Goal: Information Seeking & Learning: Find specific fact

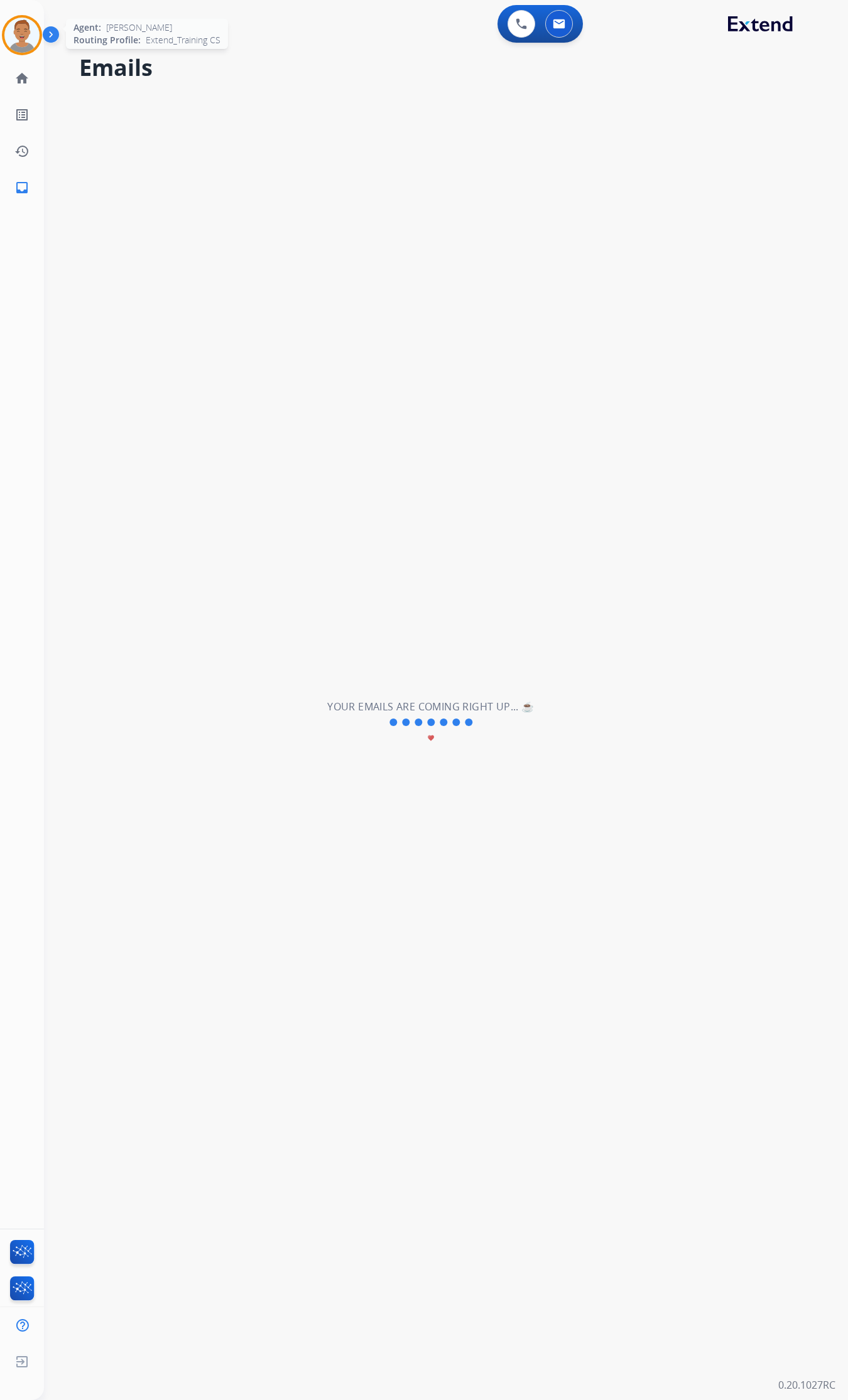
click at [14, 15] on div at bounding box center [22, 35] width 40 height 40
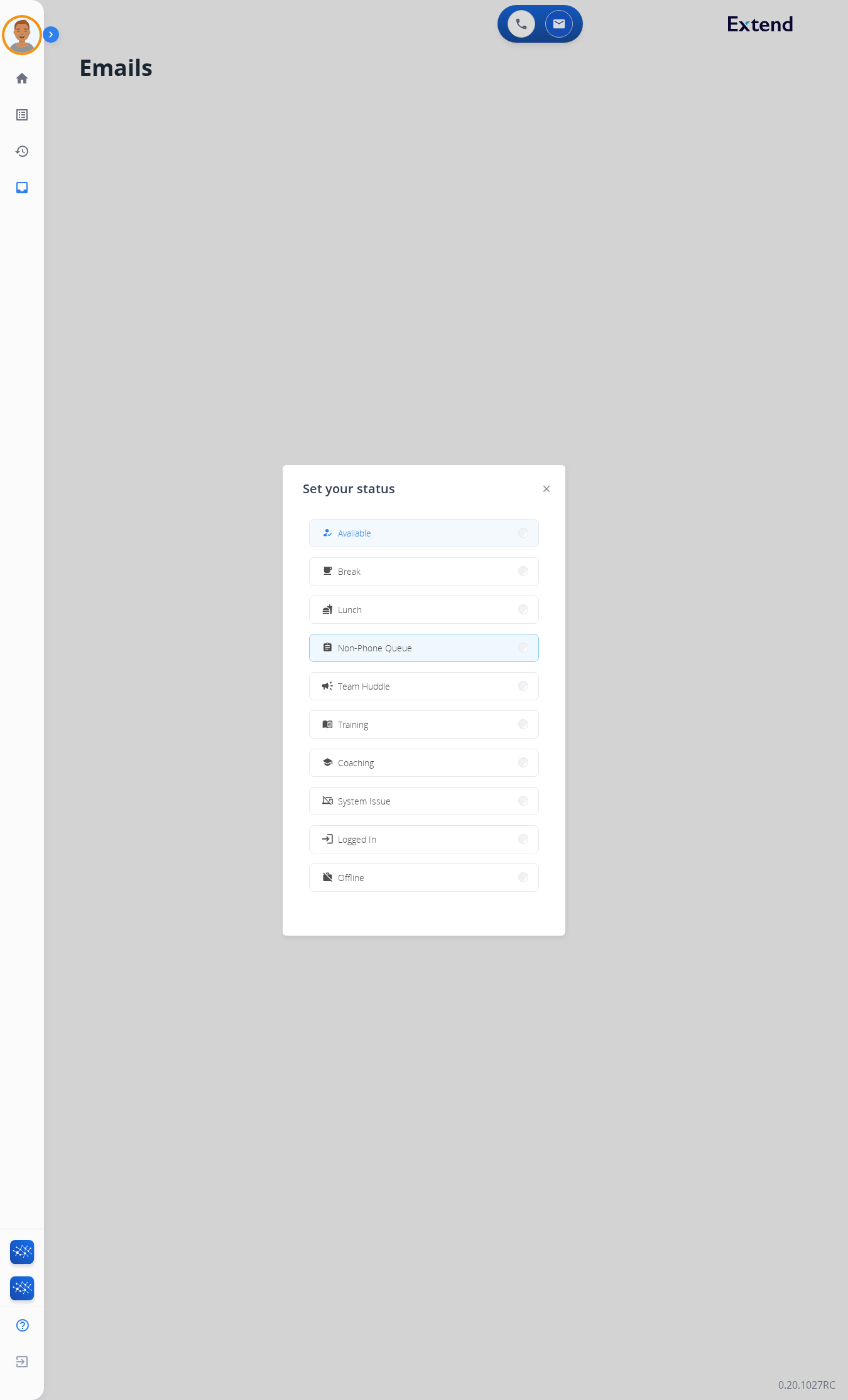
click at [368, 534] on span "Available" at bounding box center [354, 533] width 33 height 13
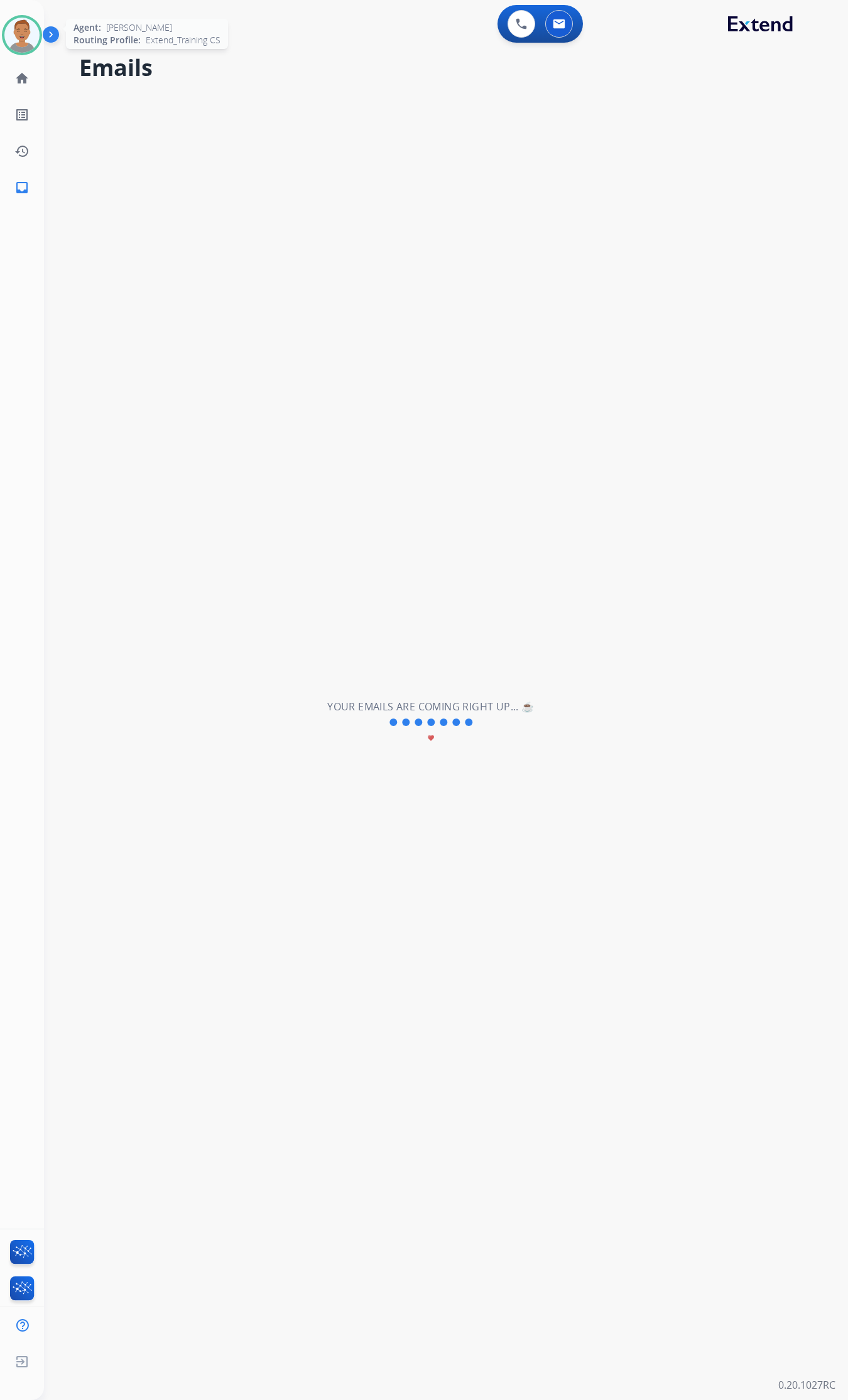
click at [22, 21] on img at bounding box center [22, 34] width 35 height 35
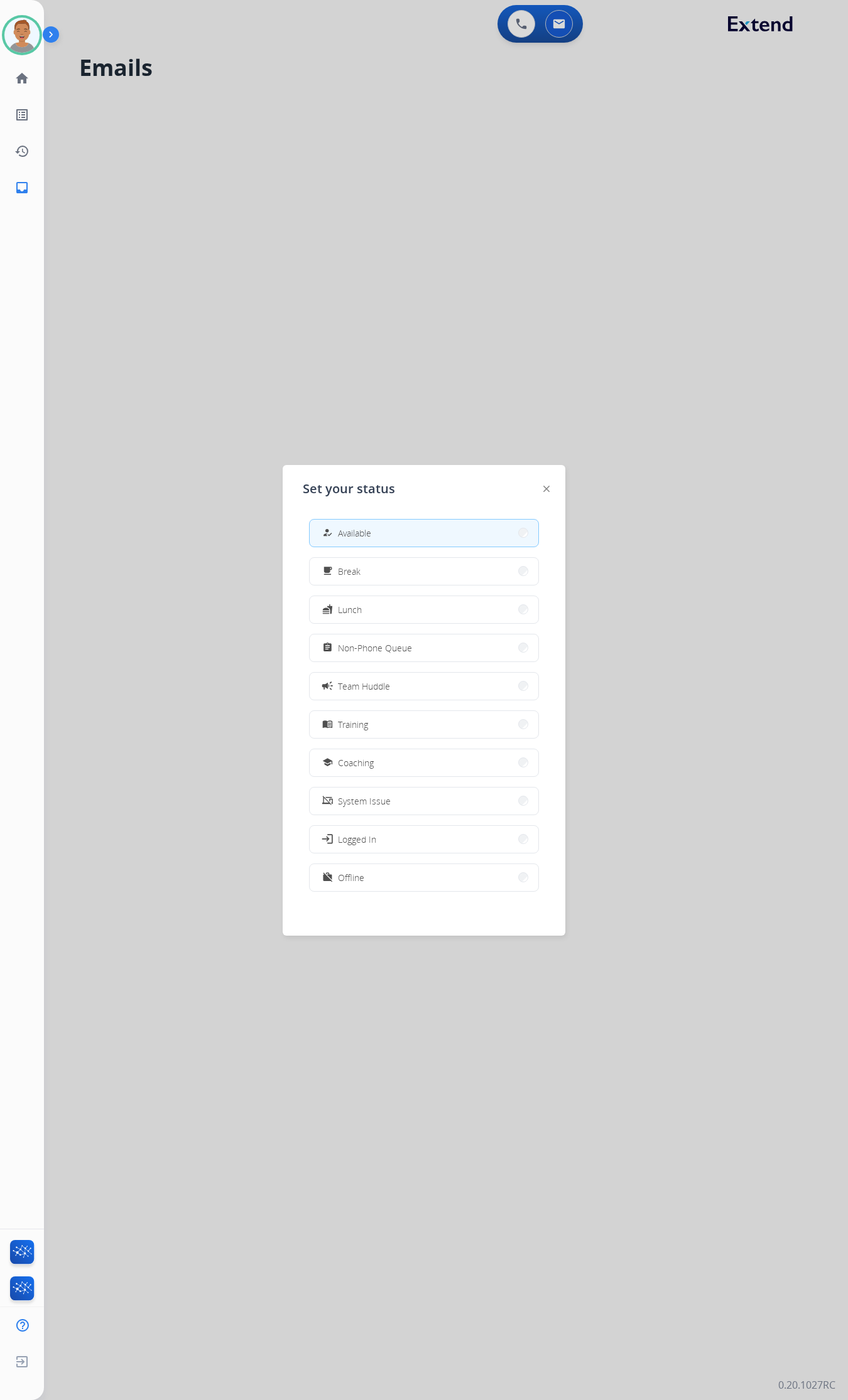
drag, startPoint x: 372, startPoint y: 224, endPoint x: 528, endPoint y: 145, distance: 174.9
click at [374, 223] on div at bounding box center [424, 700] width 848 height 1400
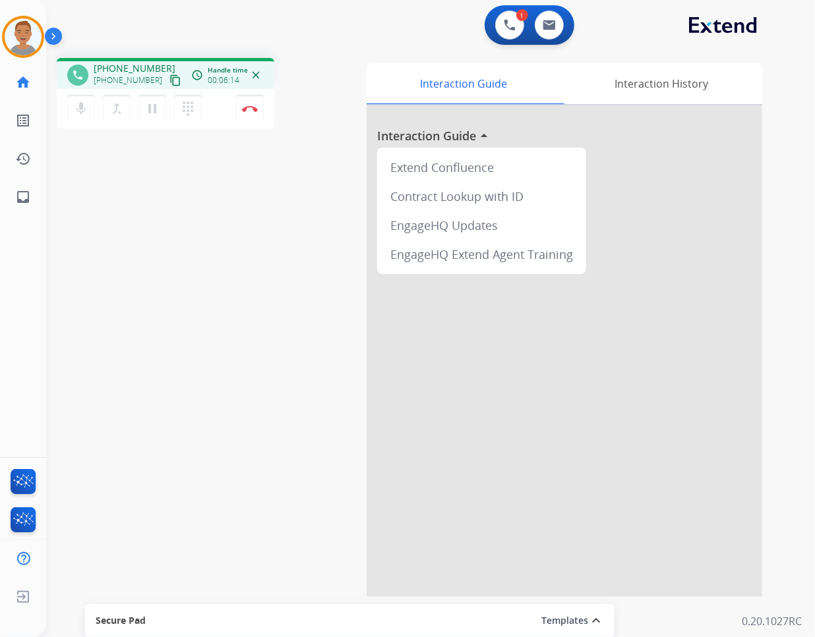
click at [341, 18] on div "1 Voice Interactions 0 Email Interactions" at bounding box center [422, 26] width 721 height 42
click at [258, 107] on button "Disconnect" at bounding box center [250, 109] width 28 height 28
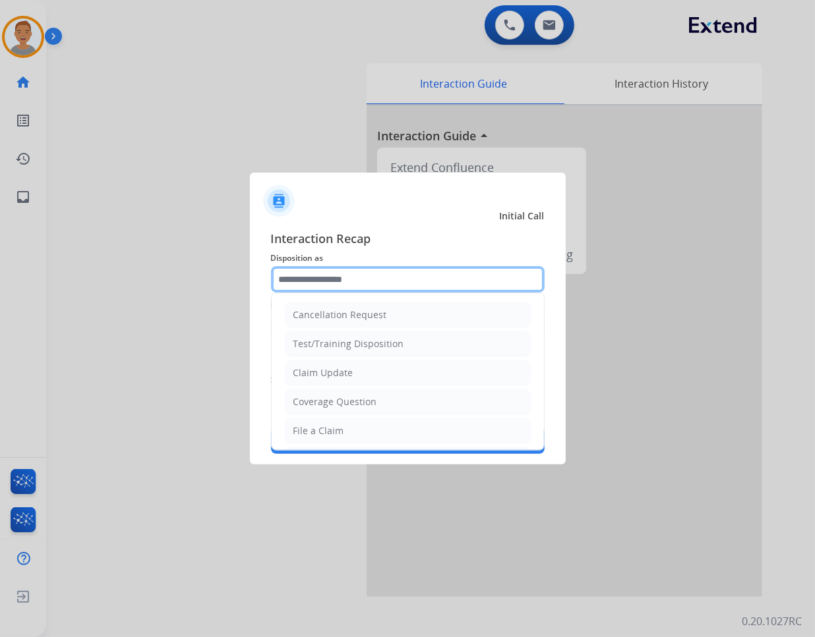
click at [360, 268] on input "text" at bounding box center [407, 279] width 273 height 26
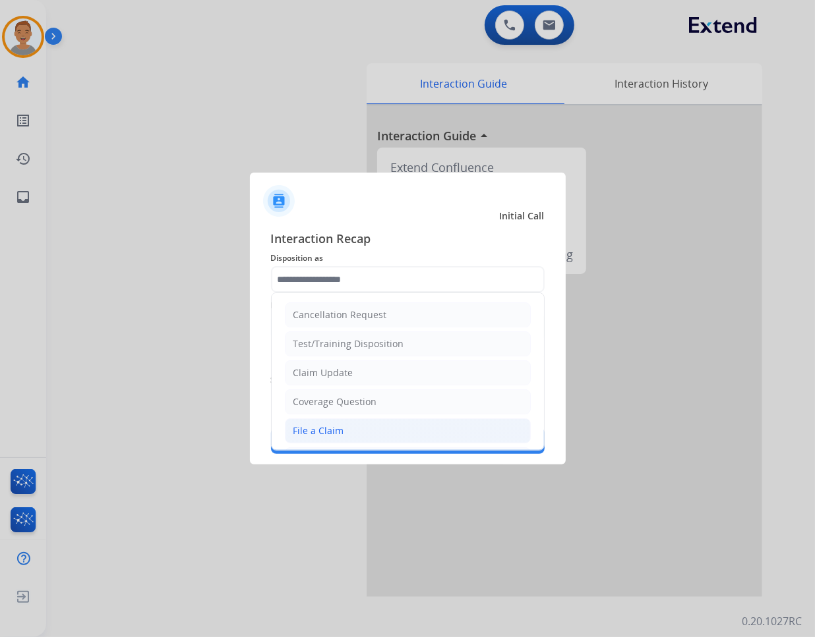
click at [324, 436] on div "File a Claim" at bounding box center [318, 430] width 51 height 13
type input "**********"
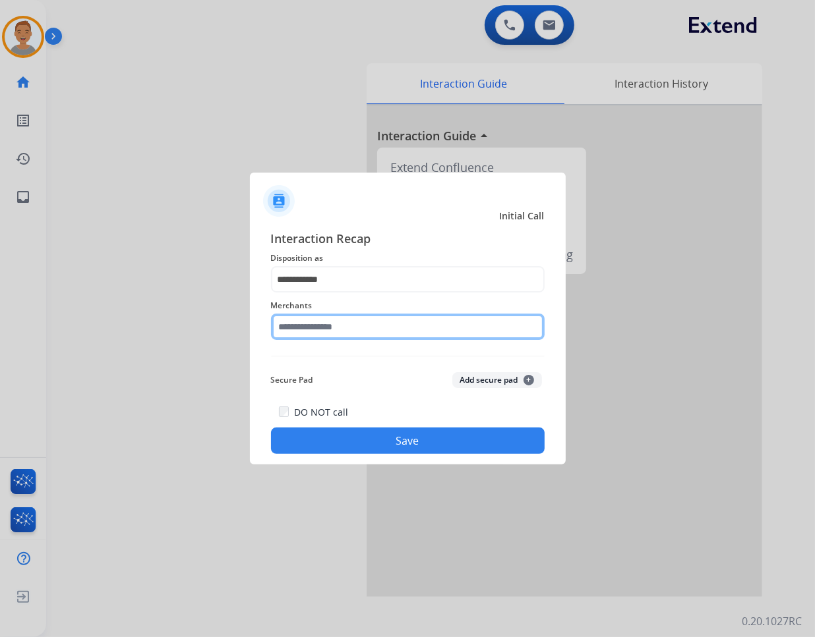
click at [377, 334] on input "text" at bounding box center [407, 327] width 273 height 26
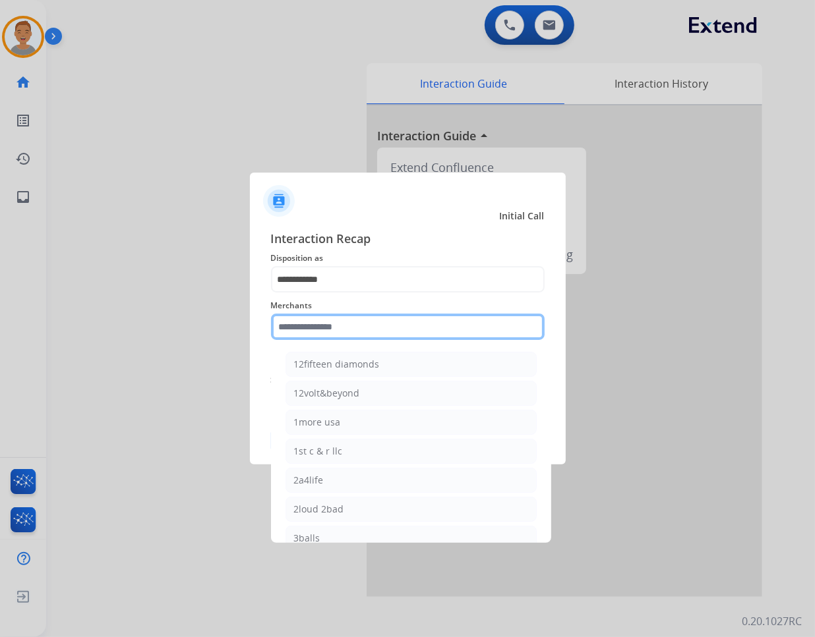
click at [403, 322] on input "text" at bounding box center [407, 327] width 273 height 26
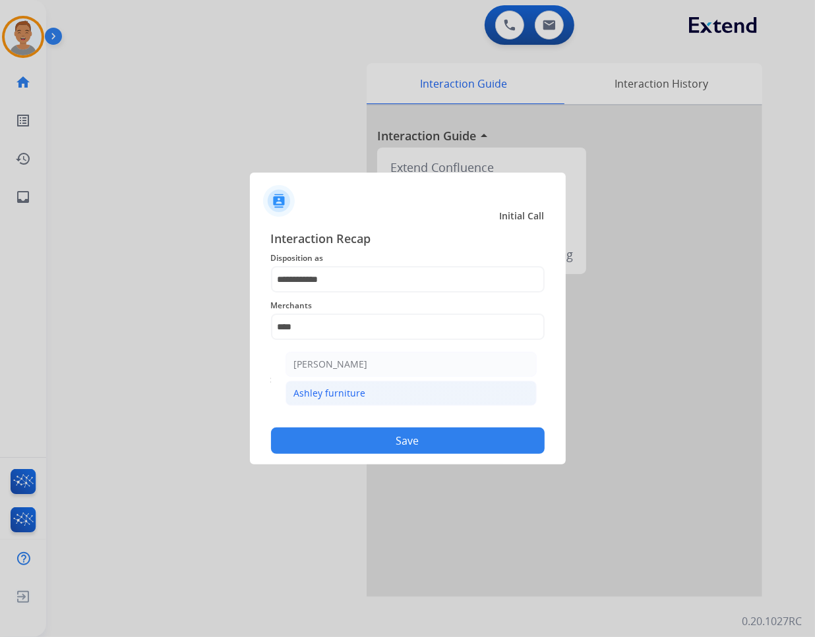
click at [363, 387] on li "Ashley furniture" at bounding box center [410, 393] width 251 height 25
type input "**********"
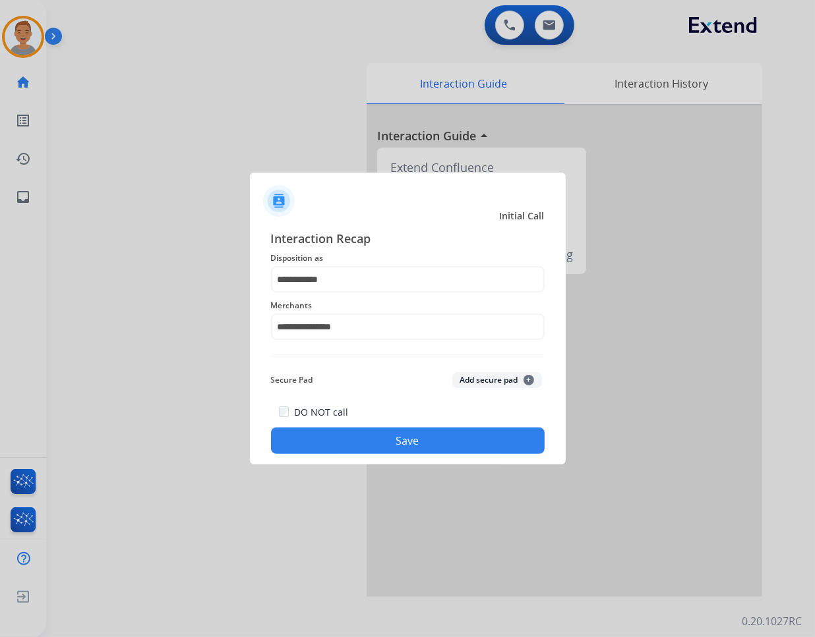
click at [399, 435] on button "Save" at bounding box center [407, 441] width 273 height 26
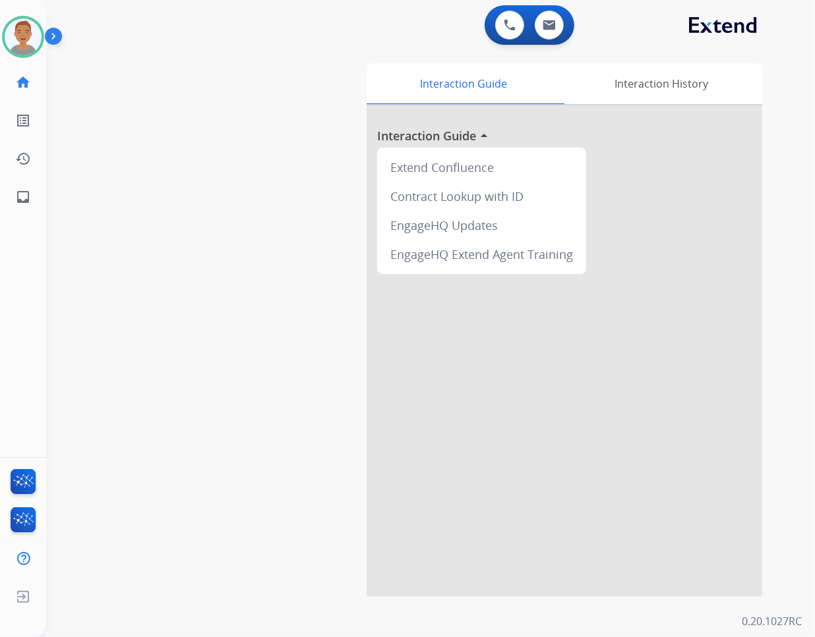
click at [165, 488] on div "swap_horiz Break voice bridge close_fullscreen Connect 3-Way Call merge_type Se…" at bounding box center [414, 322] width 737 height 550
click at [14, 38] on img at bounding box center [23, 36] width 37 height 37
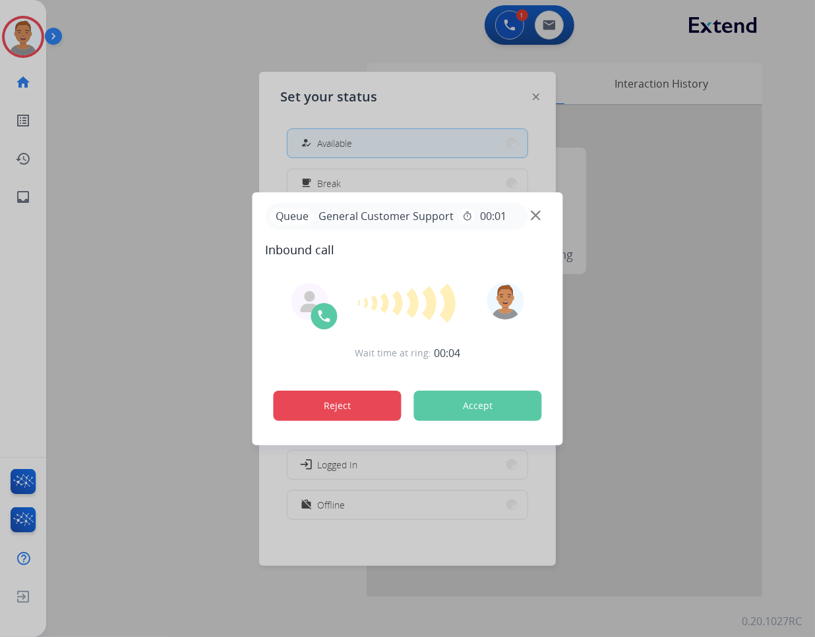
click at [348, 406] on button "Reject" at bounding box center [337, 406] width 128 height 30
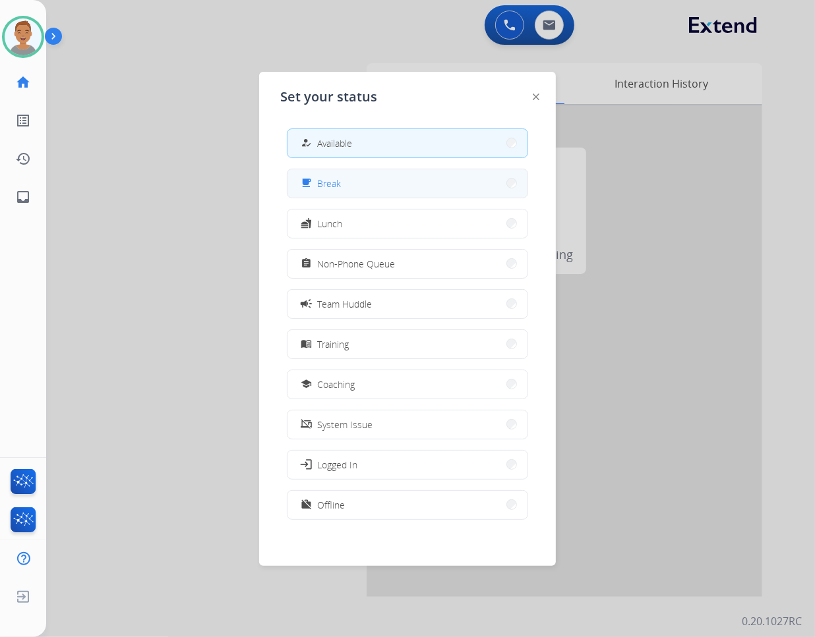
click at [384, 183] on button "free_breakfast Break" at bounding box center [407, 183] width 240 height 28
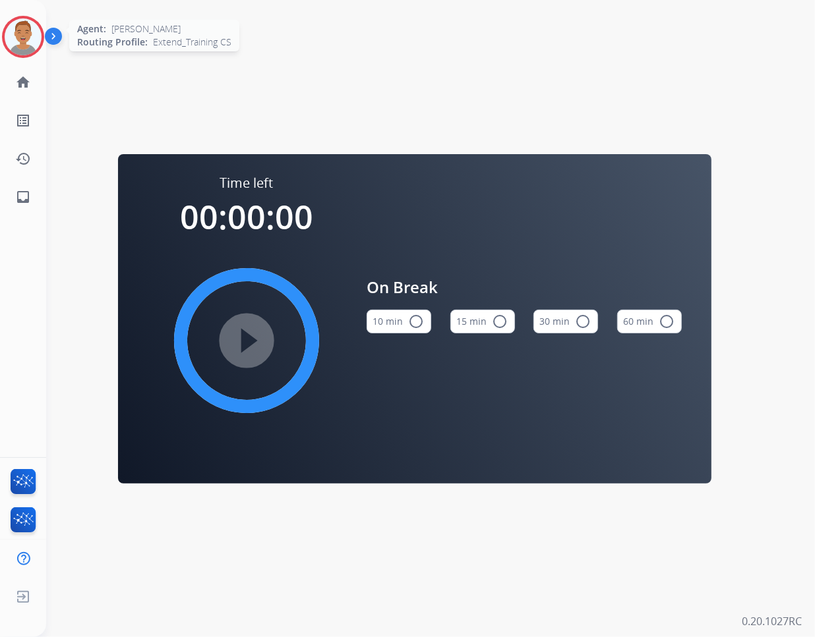
click at [15, 40] on img at bounding box center [23, 36] width 37 height 37
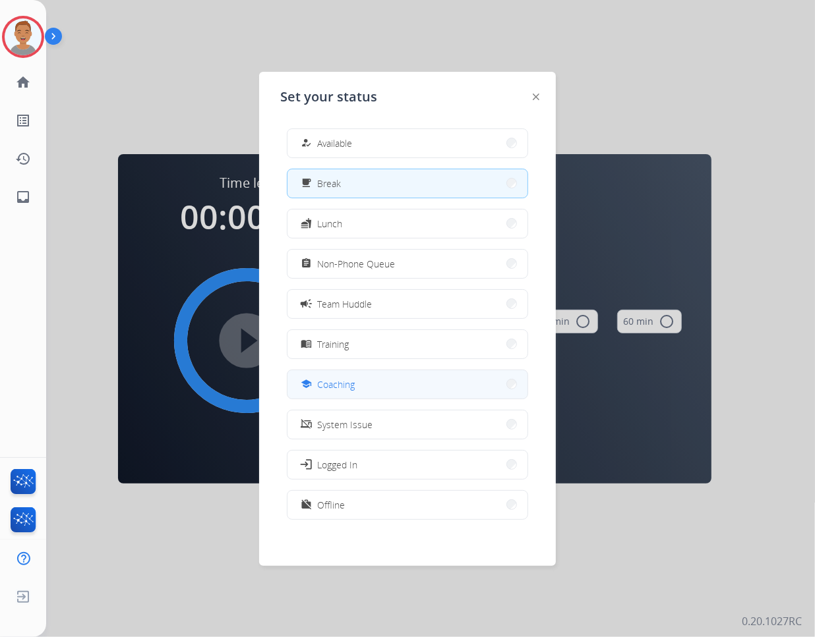
click at [356, 380] on button "school Coaching" at bounding box center [407, 384] width 240 height 28
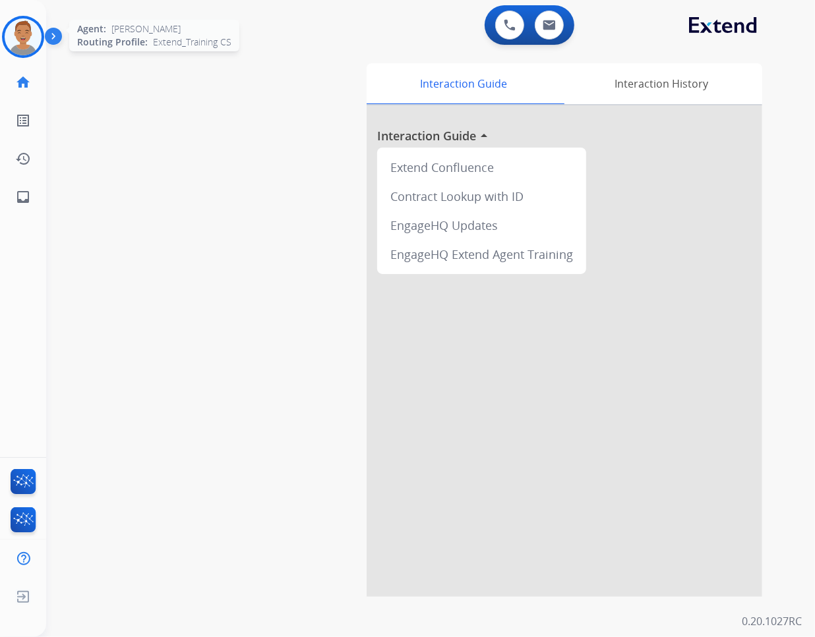
click at [16, 43] on img at bounding box center [23, 36] width 37 height 37
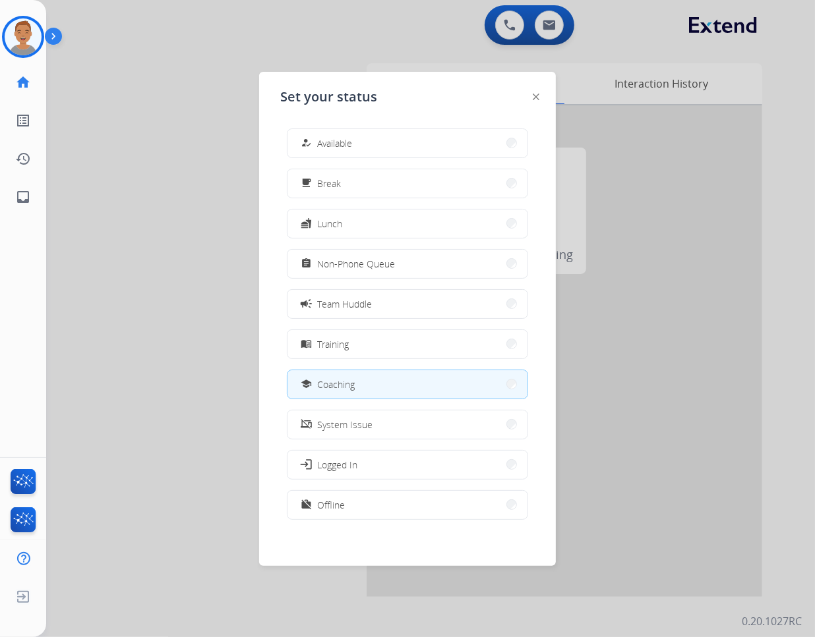
click at [681, 358] on div at bounding box center [407, 318] width 815 height 637
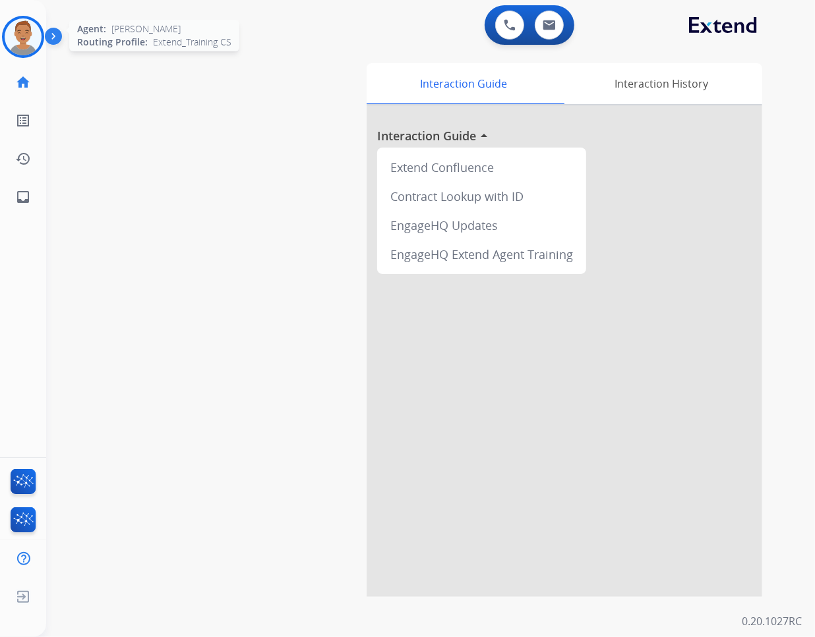
click at [26, 28] on img at bounding box center [23, 36] width 37 height 37
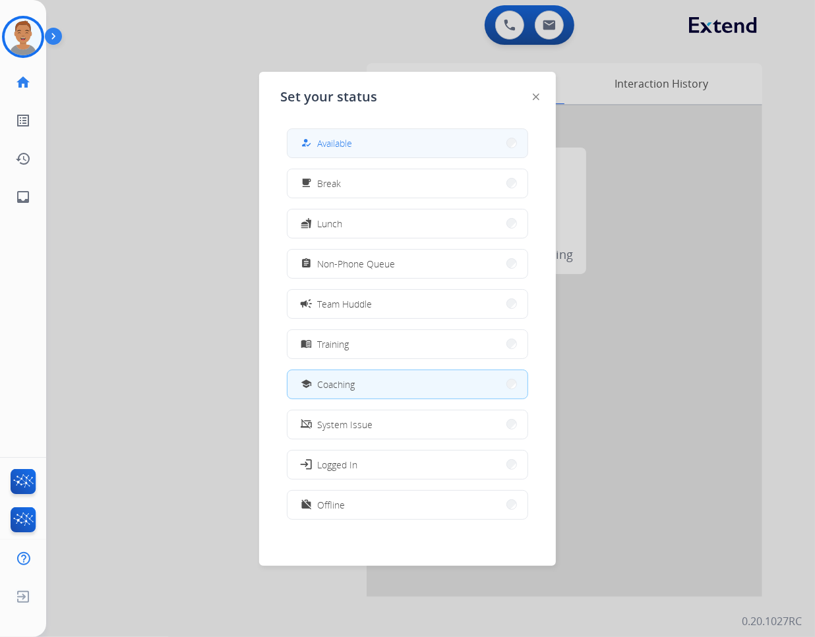
click at [339, 146] on span "Available" at bounding box center [334, 143] width 35 height 14
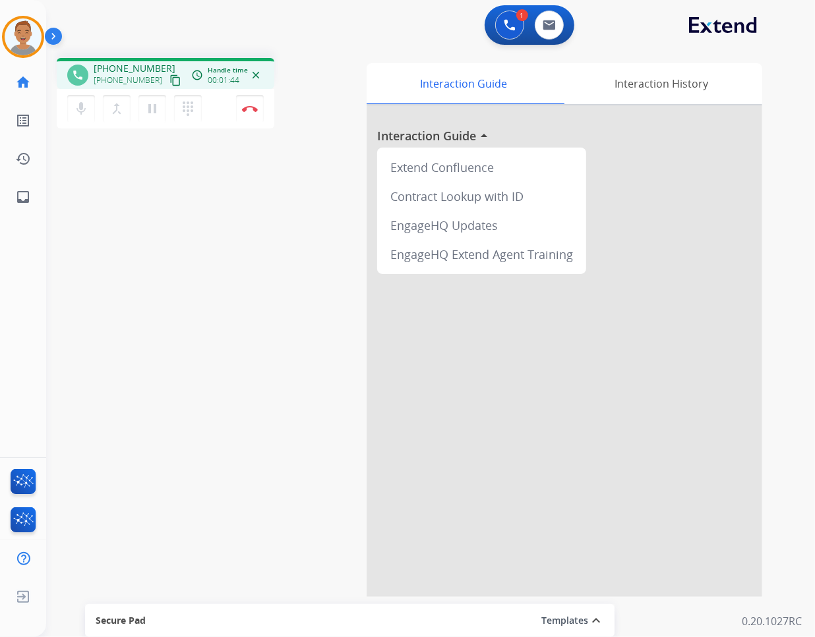
drag, startPoint x: 47, startPoint y: 357, endPoint x: 130, endPoint y: 258, distance: 129.1
click at [47, 357] on div "phone [PHONE_NUMBER] [PHONE_NUMBER] content_copy access_time Call metrics Queue…" at bounding box center [414, 322] width 737 height 550
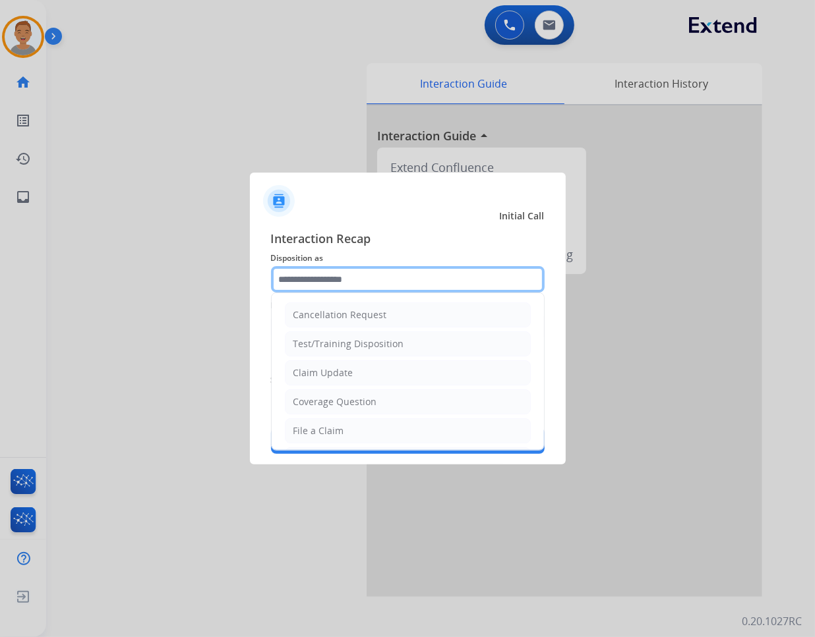
click at [409, 282] on input "text" at bounding box center [407, 279] width 273 height 26
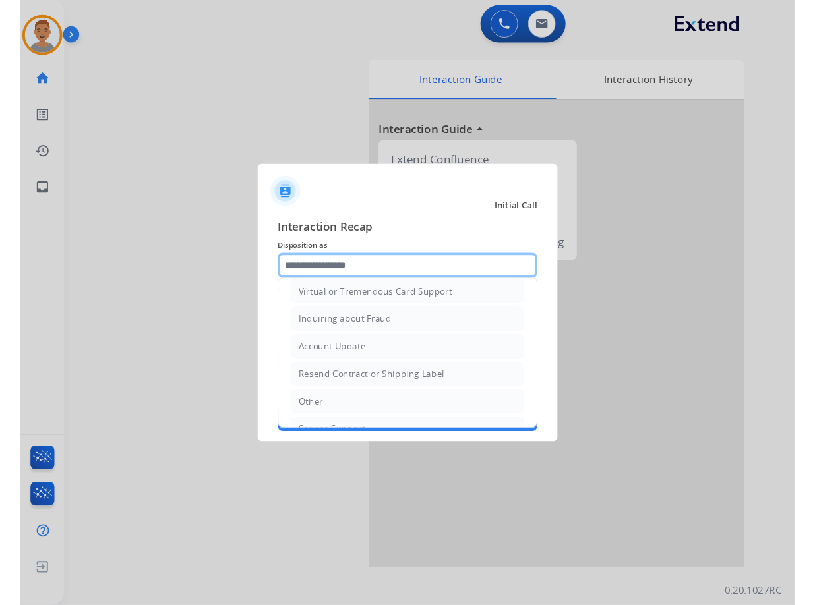
scroll to position [210, 0]
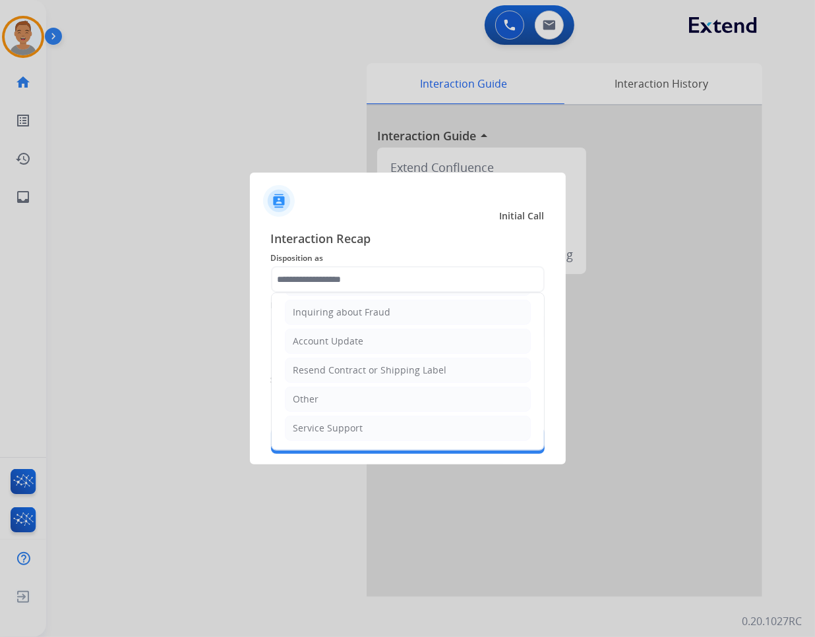
click at [310, 394] on div "Other" at bounding box center [306, 399] width 26 height 13
type input "*****"
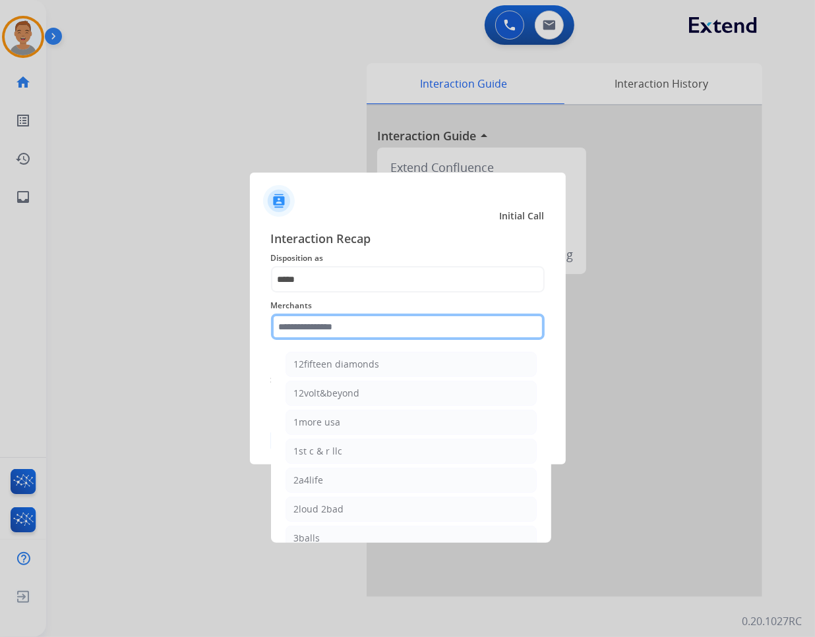
click at [335, 322] on input "text" at bounding box center [407, 327] width 273 height 26
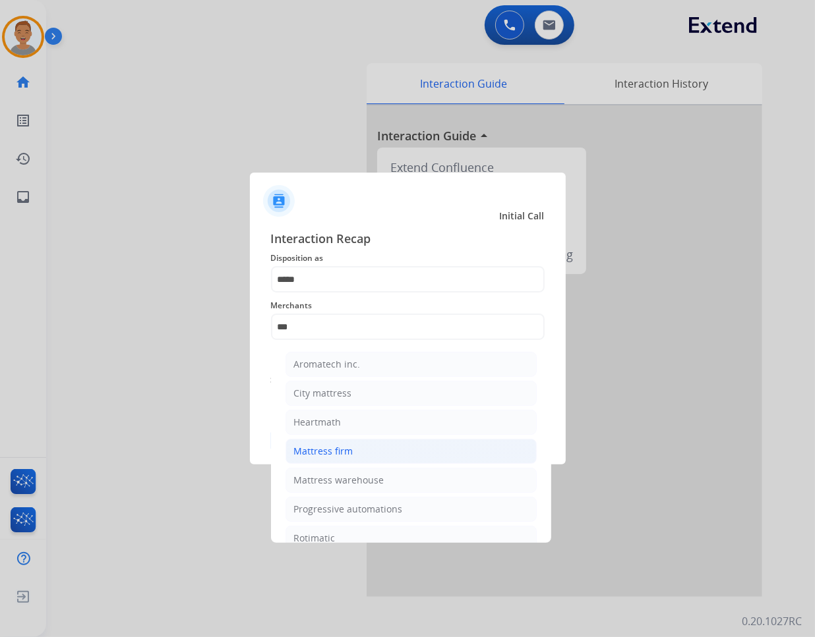
click at [338, 447] on div "Mattress firm" at bounding box center [323, 451] width 59 height 13
type input "**********"
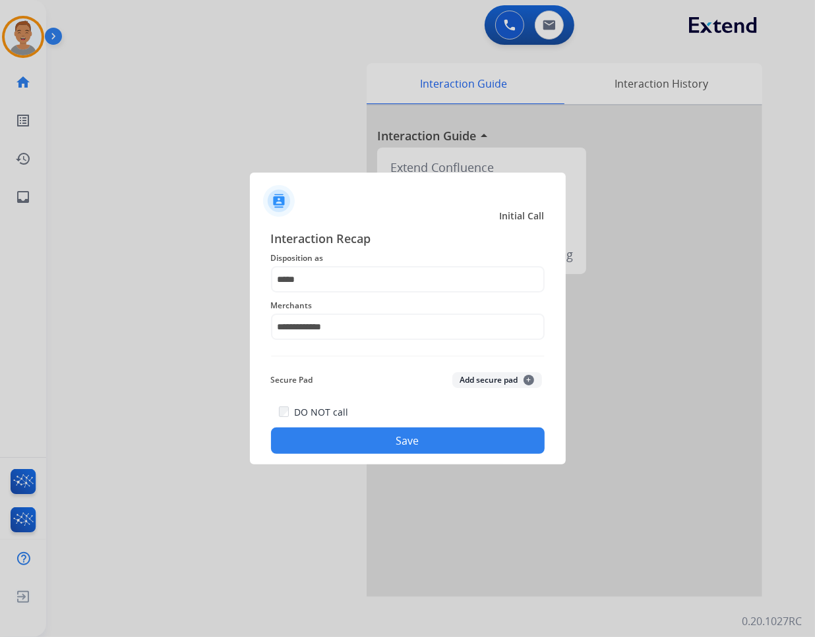
click at [386, 436] on button "Save" at bounding box center [407, 441] width 273 height 26
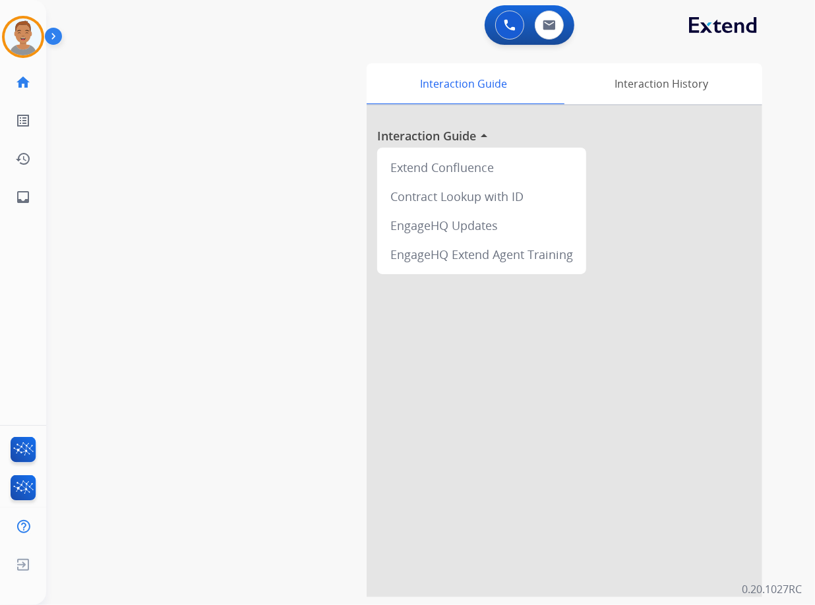
click at [312, 30] on div "0 Voice Interactions 0 Email Interactions" at bounding box center [422, 26] width 721 height 42
click at [24, 489] on img at bounding box center [23, 490] width 31 height 30
click at [24, 445] on img at bounding box center [23, 452] width 31 height 30
click at [555, 28] on img at bounding box center [548, 25] width 13 height 11
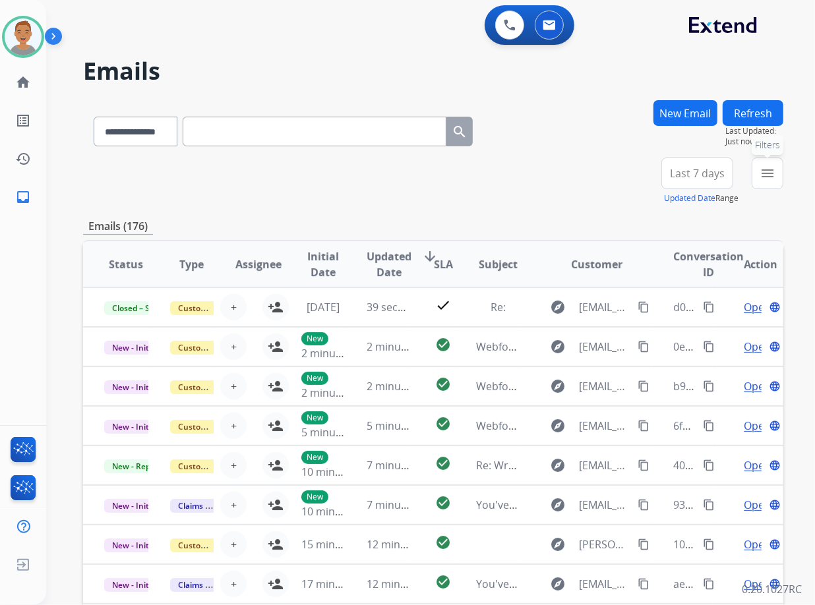
click at [759, 176] on mat-icon "menu" at bounding box center [767, 173] width 16 height 16
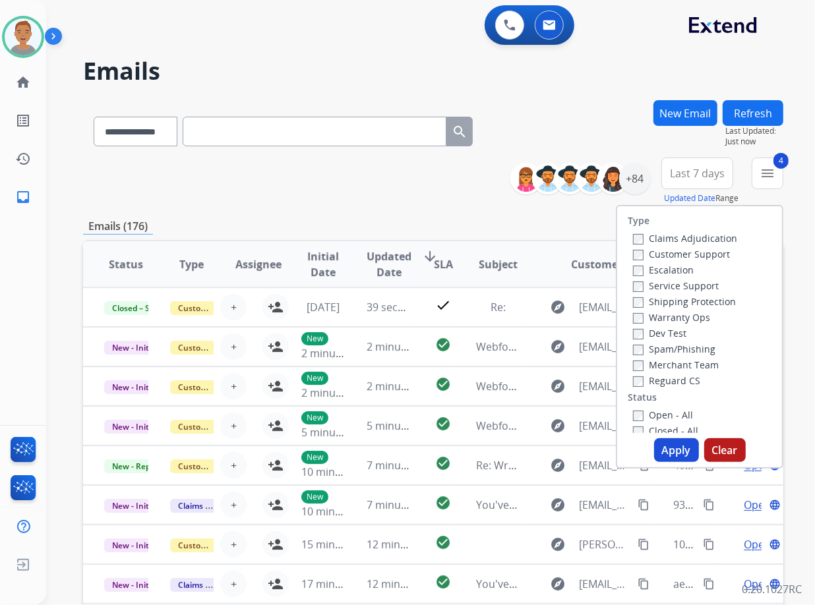
click at [664, 439] on div "Type Claims Adjudication Customer Support Escalation Service Support Shipping P…" at bounding box center [699, 337] width 167 height 264
click at [667, 445] on button "Apply" at bounding box center [676, 450] width 45 height 24
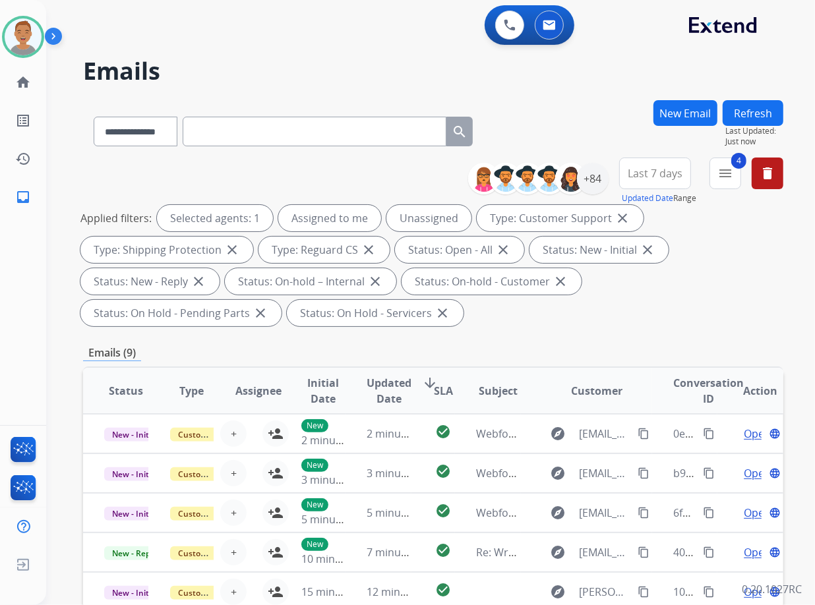
click at [650, 173] on span "Last 7 days" at bounding box center [654, 173] width 55 height 5
click at [627, 333] on div "Last 90 days" at bounding box center [650, 334] width 72 height 20
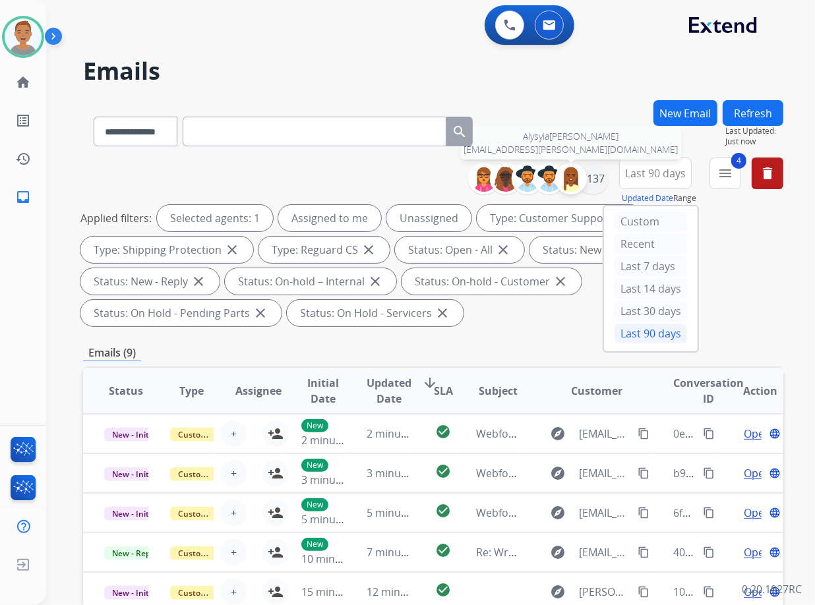
click at [573, 175] on img at bounding box center [571, 178] width 26 height 26
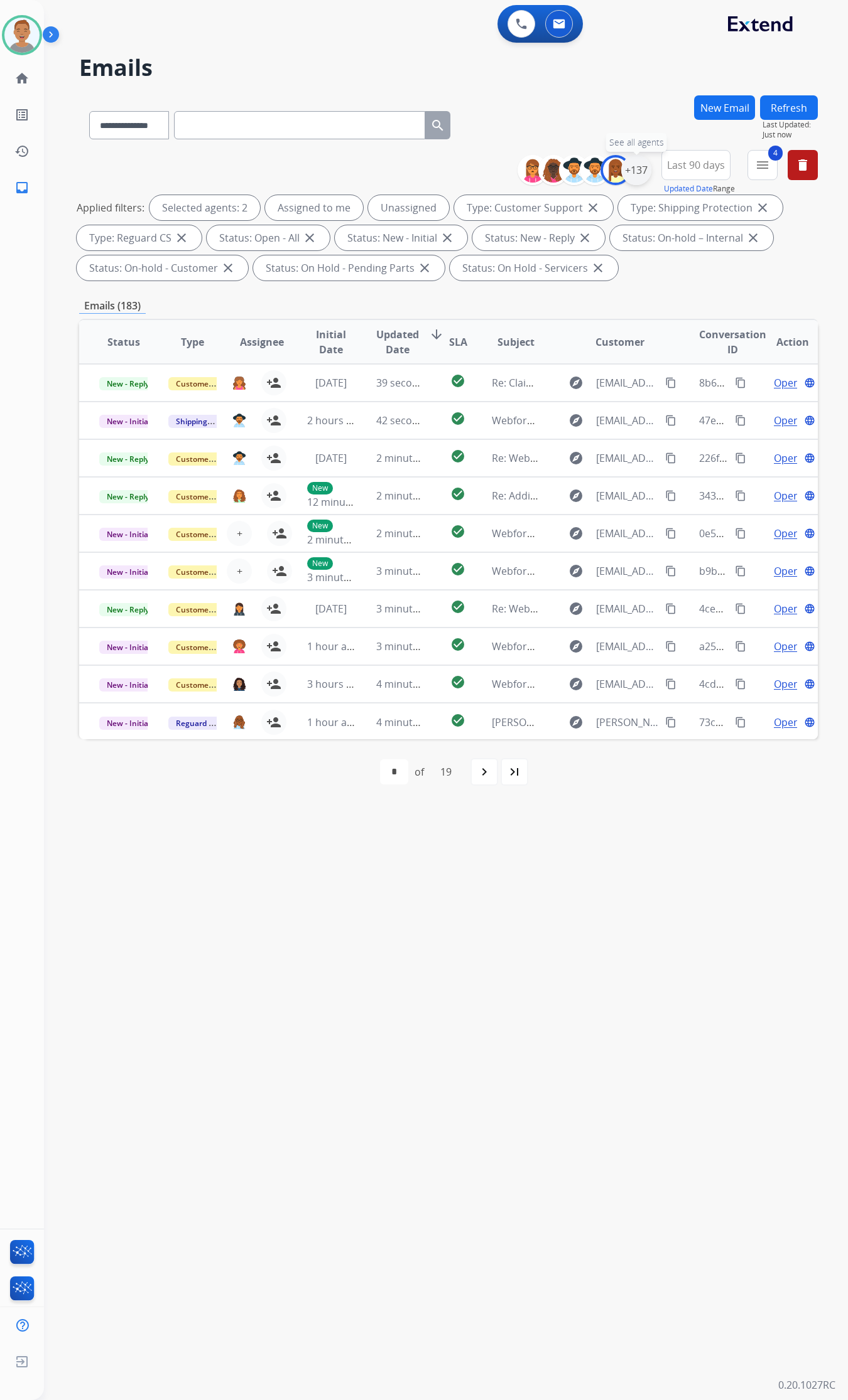
click at [639, 167] on div "+137" at bounding box center [636, 170] width 30 height 30
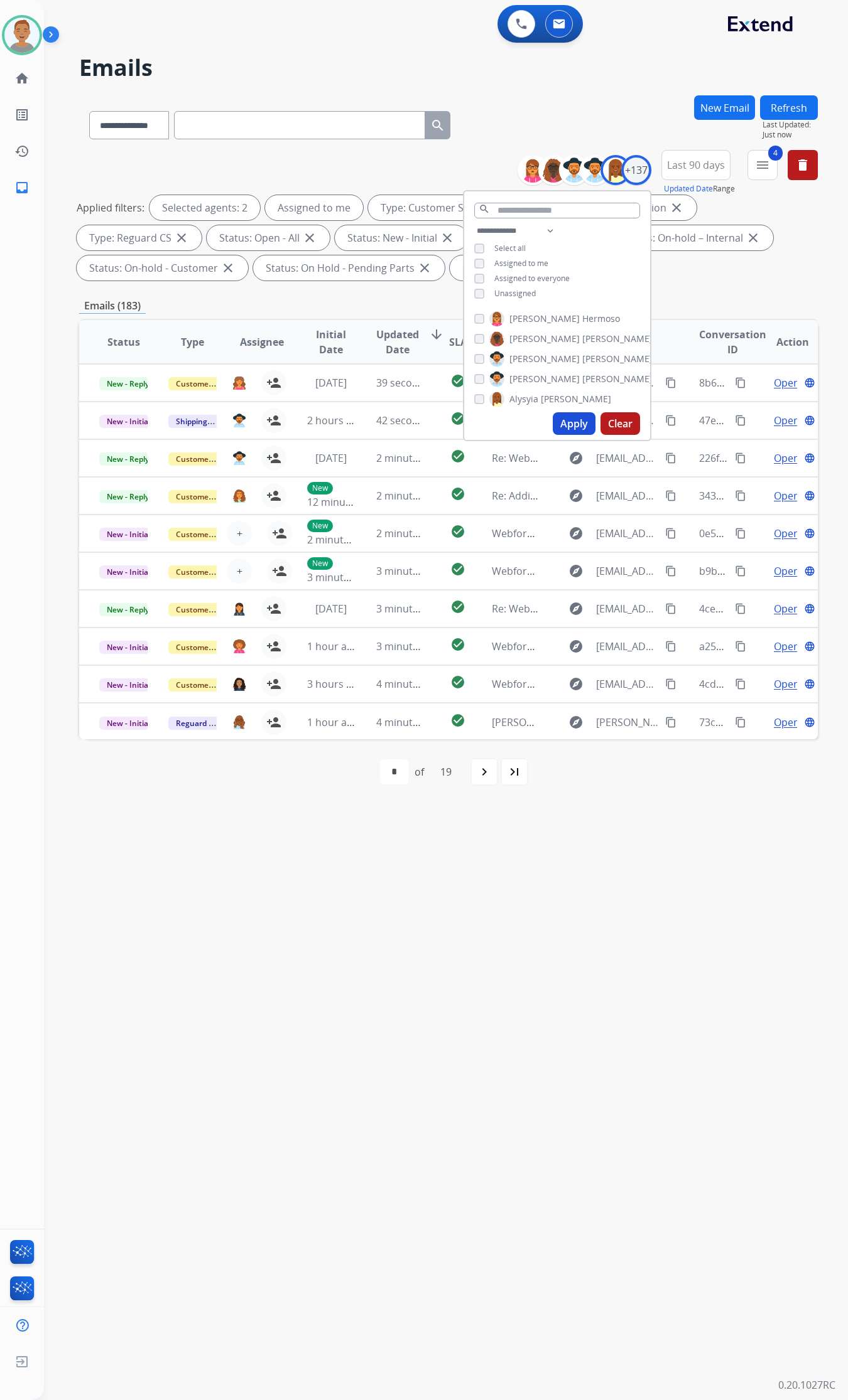
click at [577, 431] on button "Apply" at bounding box center [574, 424] width 43 height 23
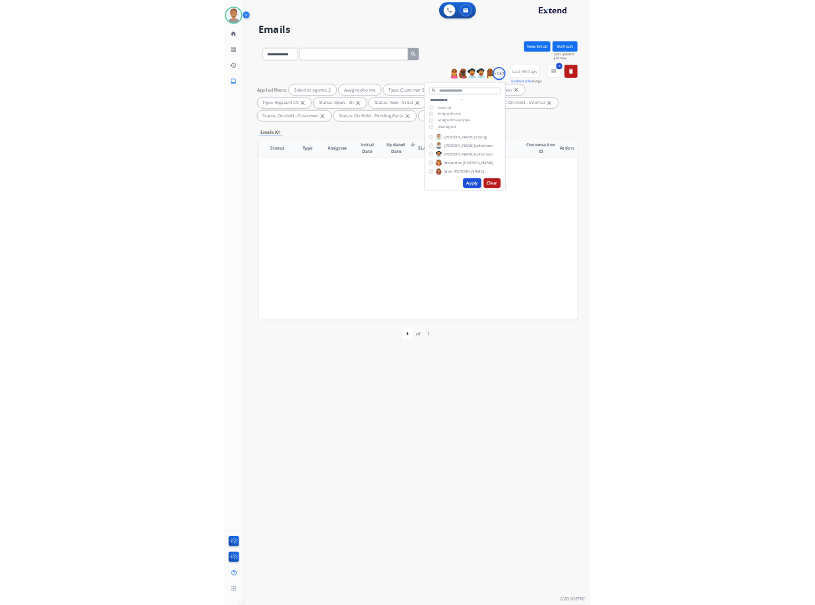
scroll to position [412, 0]
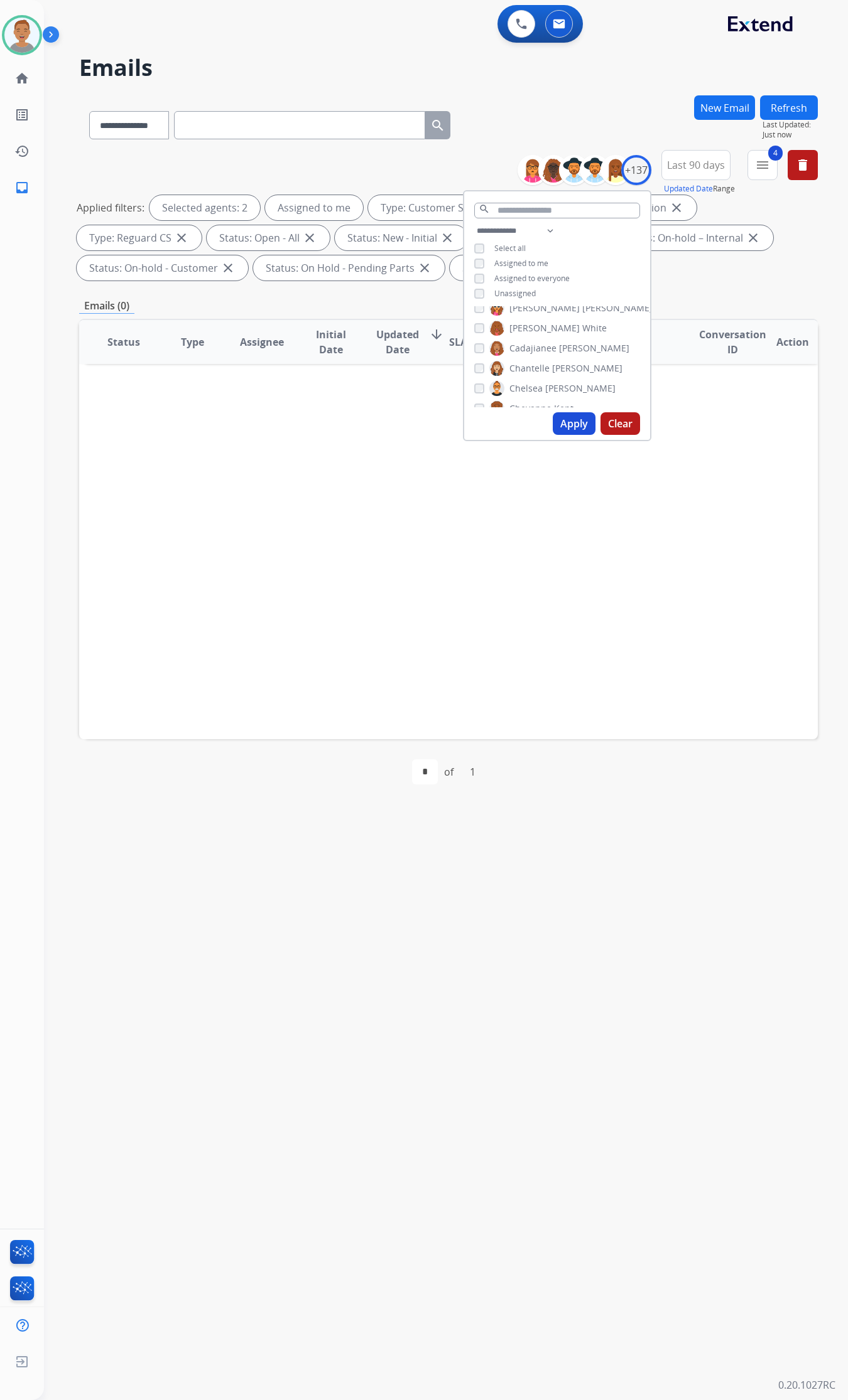
click at [722, 273] on div "Applied filters: Selected agents: 2 Assigned to me Type: Customer Support close…" at bounding box center [445, 238] width 738 height 86
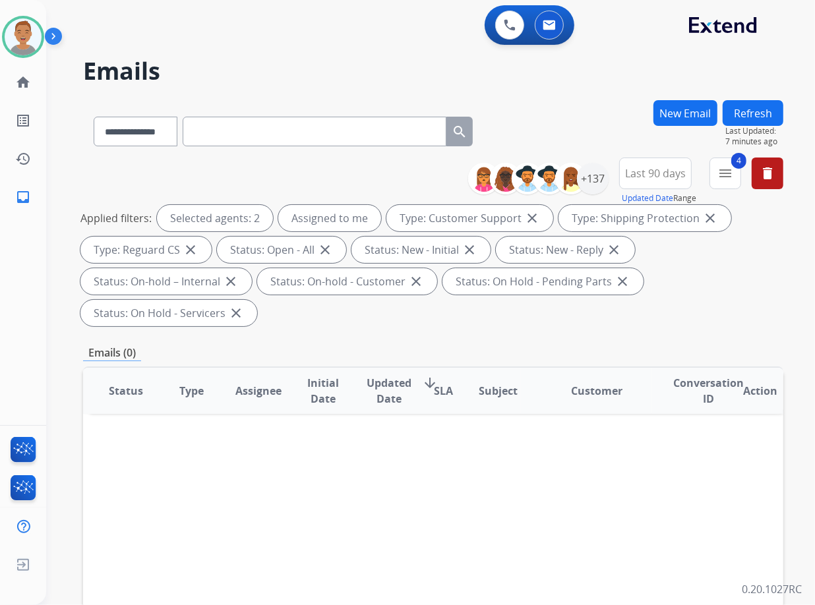
drag, startPoint x: 287, startPoint y: 67, endPoint x: 258, endPoint y: 73, distance: 29.7
click at [285, 67] on h2 "Emails" at bounding box center [433, 71] width 700 height 26
click at [127, 124] on select "**********" at bounding box center [135, 132] width 82 height 30
select select "**********"
click at [94, 117] on select "**********" at bounding box center [135, 132] width 82 height 30
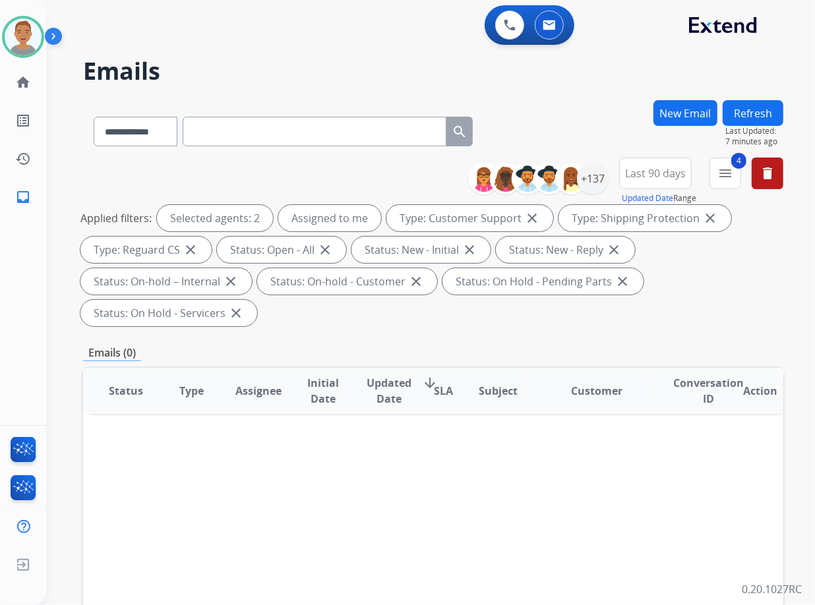
paste input "**********"
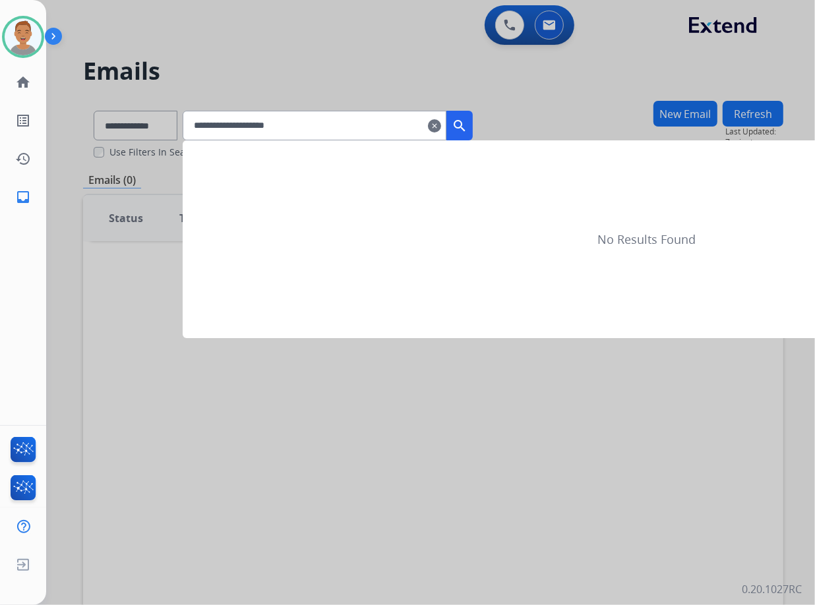
type input "**********"
click at [467, 126] on mat-icon "search" at bounding box center [459, 126] width 16 height 16
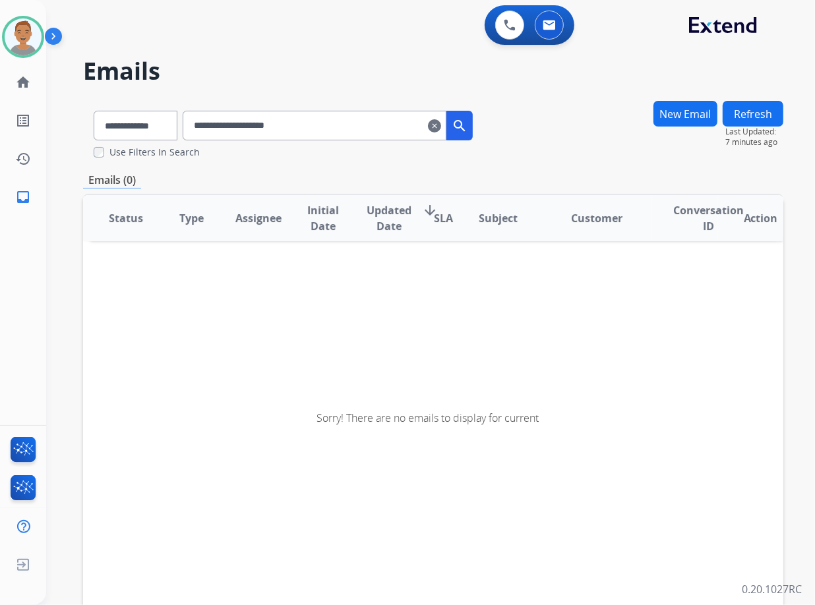
click at [441, 124] on mat-icon "clear" at bounding box center [434, 126] width 13 height 16
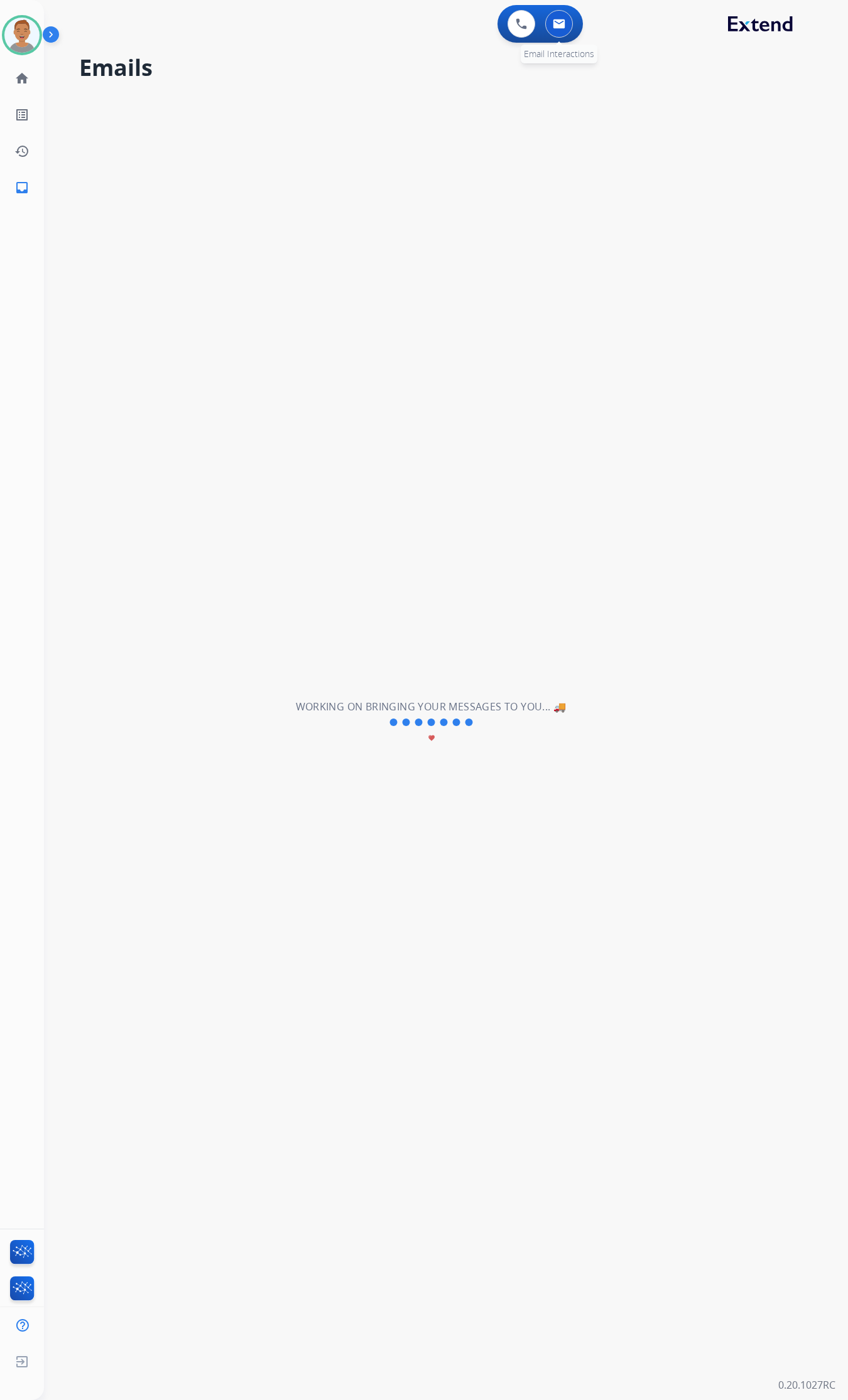
click at [557, 25] on img at bounding box center [558, 24] width 12 height 10
select select "**********"
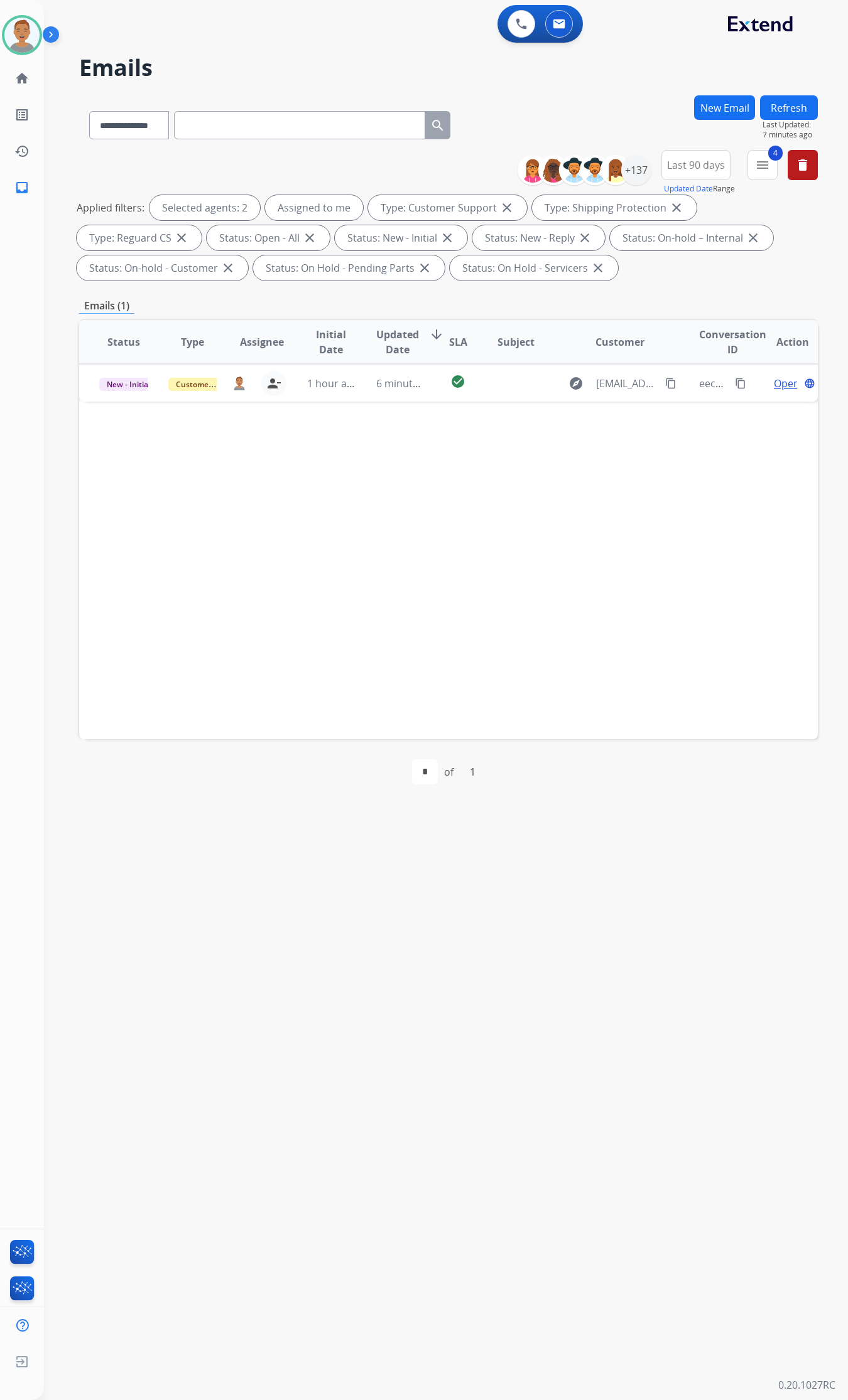
paste input "**********"
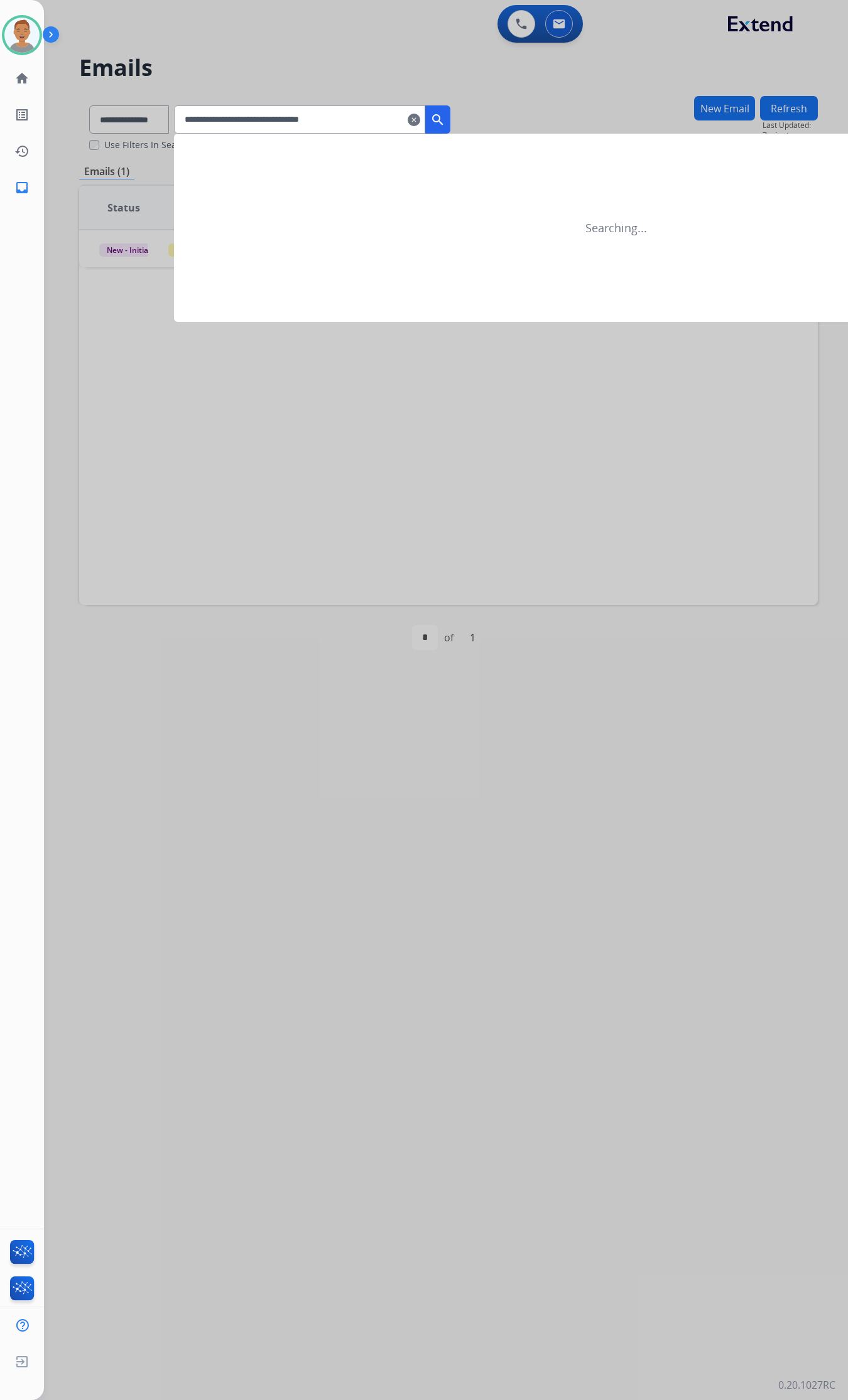
type input "**********"
click at [451, 117] on button "search" at bounding box center [437, 120] width 25 height 29
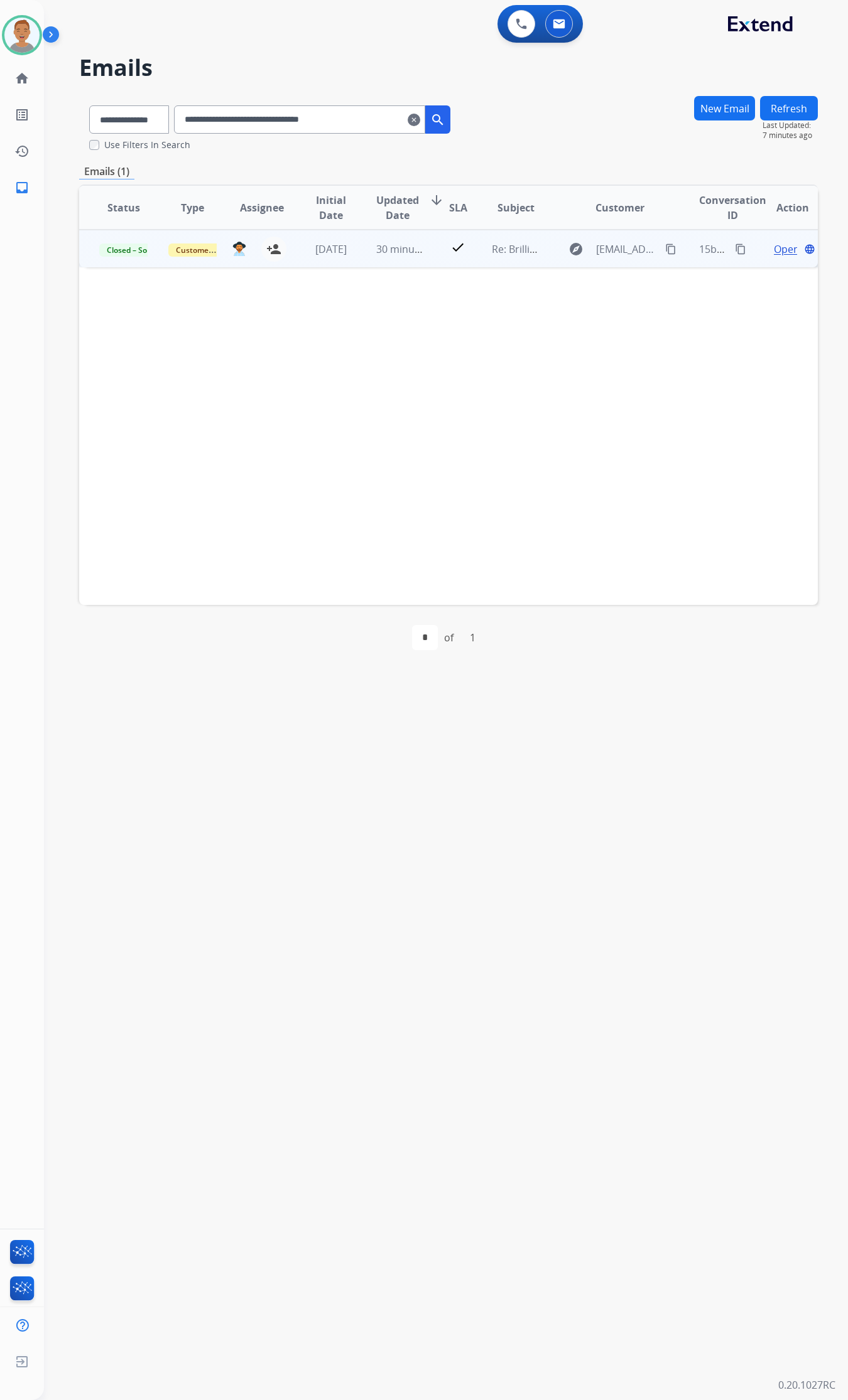
click at [378, 262] on td "30 minutes ago" at bounding box center [391, 249] width 69 height 38
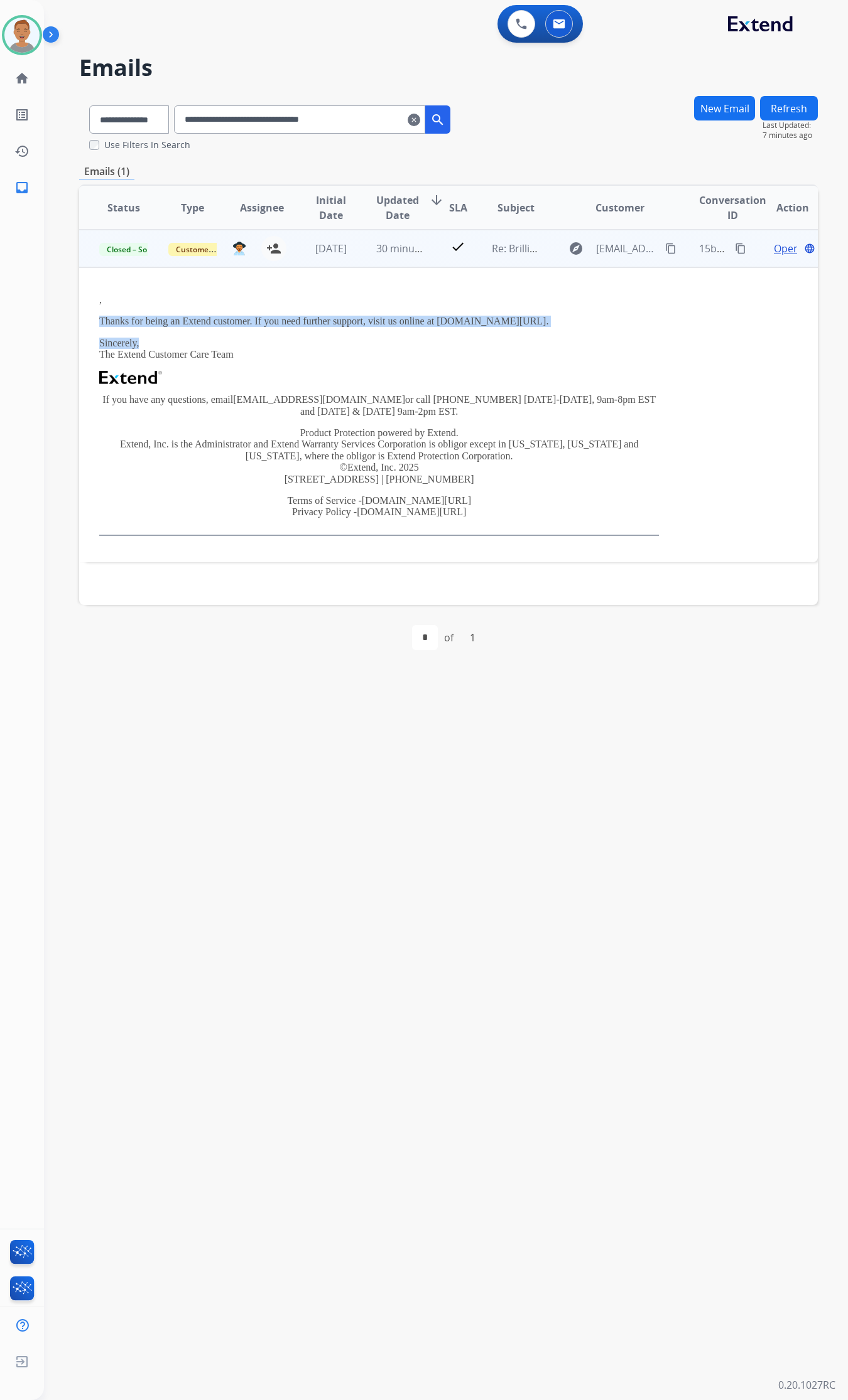
drag, startPoint x: 543, startPoint y: 327, endPoint x: 101, endPoint y: 320, distance: 442.1
click at [101, 320] on div ", Thanks for being an Extend customer. If you need further support, visit us on…" at bounding box center [378, 415] width 559 height 242
copy div "Thanks for being an Extend customer. If you need further support, visit us onli…"
click at [420, 117] on mat-icon "clear" at bounding box center [414, 120] width 12 height 15
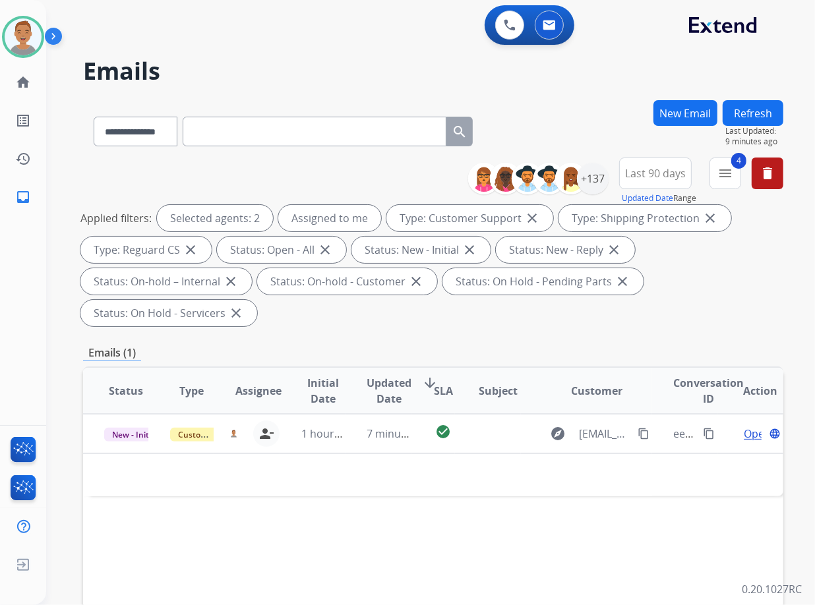
click at [267, 71] on h2 "Emails" at bounding box center [433, 71] width 700 height 26
click at [378, 47] on div "**********" at bounding box center [414, 349] width 737 height 605
click at [16, 40] on img at bounding box center [23, 36] width 37 height 37
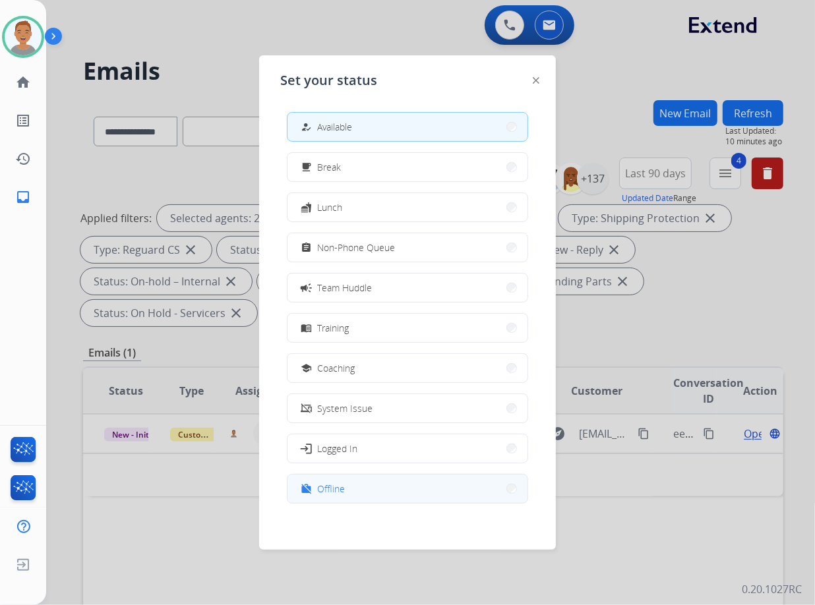
click at [366, 489] on button "work_off Offline" at bounding box center [407, 488] width 240 height 28
